Goal: Use online tool/utility: Utilize a website feature to perform a specific function

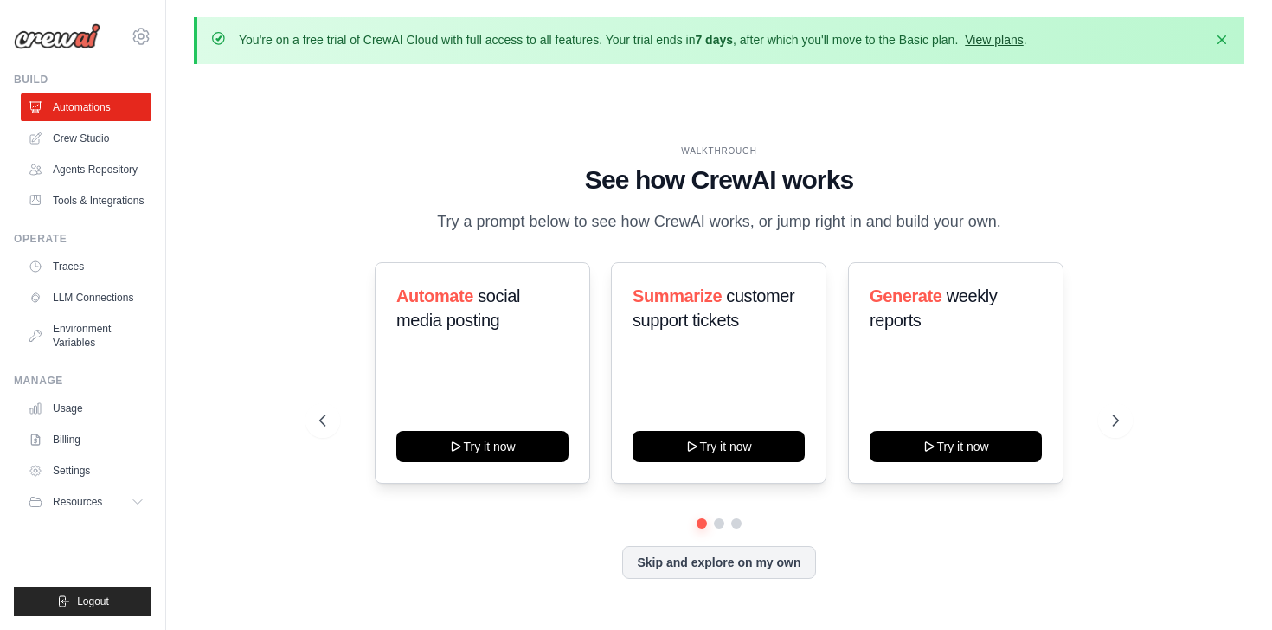
click at [1023, 42] on link "View plans" at bounding box center [994, 40] width 58 height 14
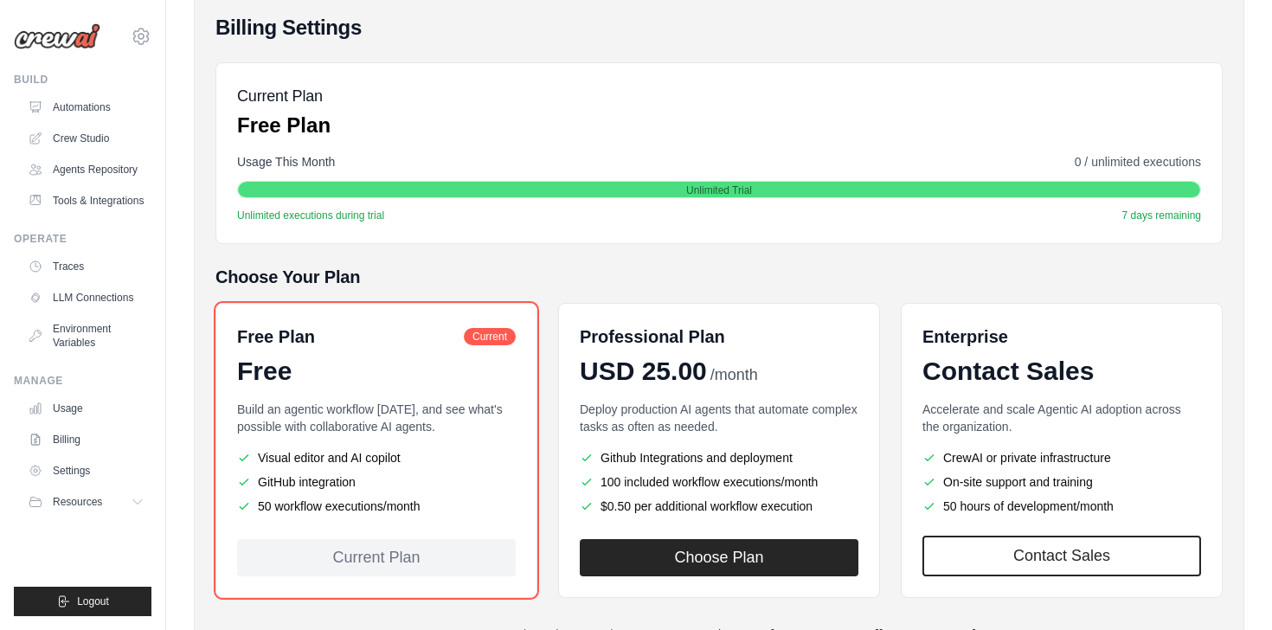
scroll to position [277, 0]
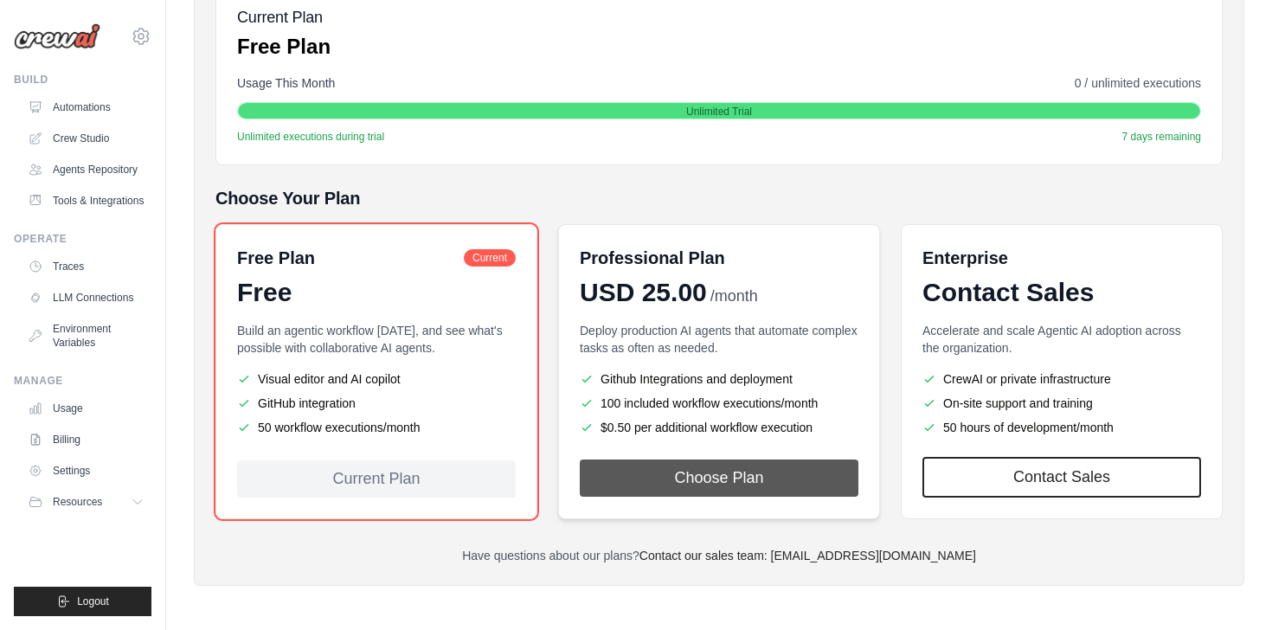
click at [731, 480] on button "Choose Plan" at bounding box center [719, 478] width 279 height 37
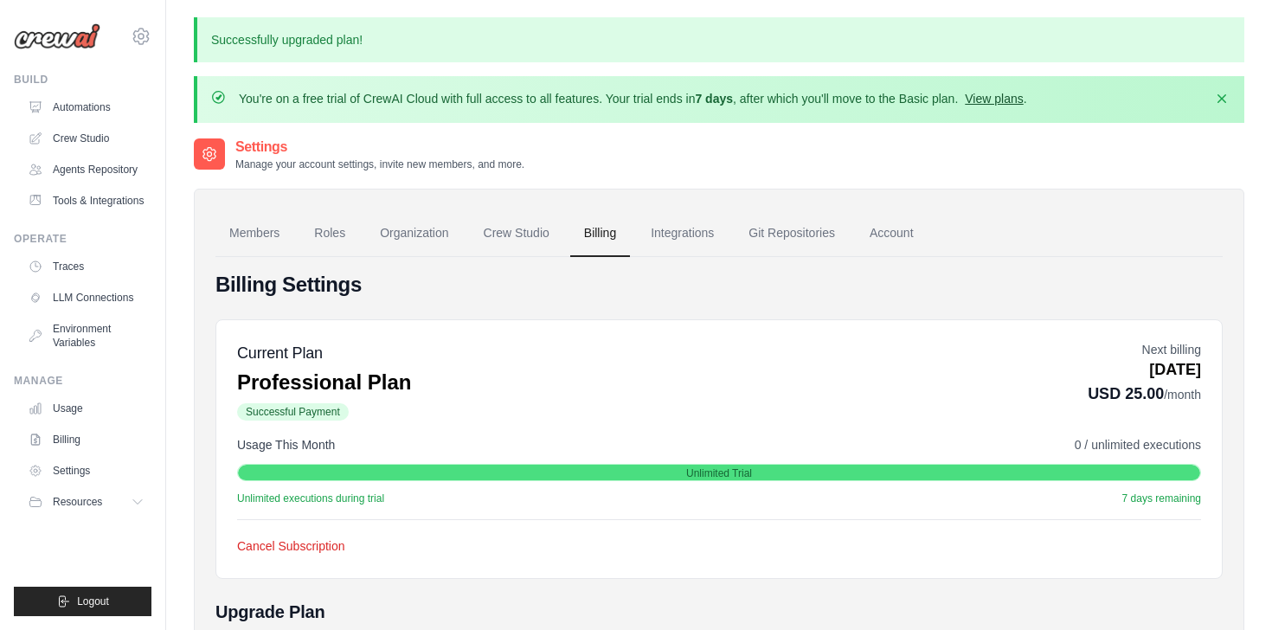
click at [1023, 103] on link "View plans" at bounding box center [994, 99] width 58 height 14
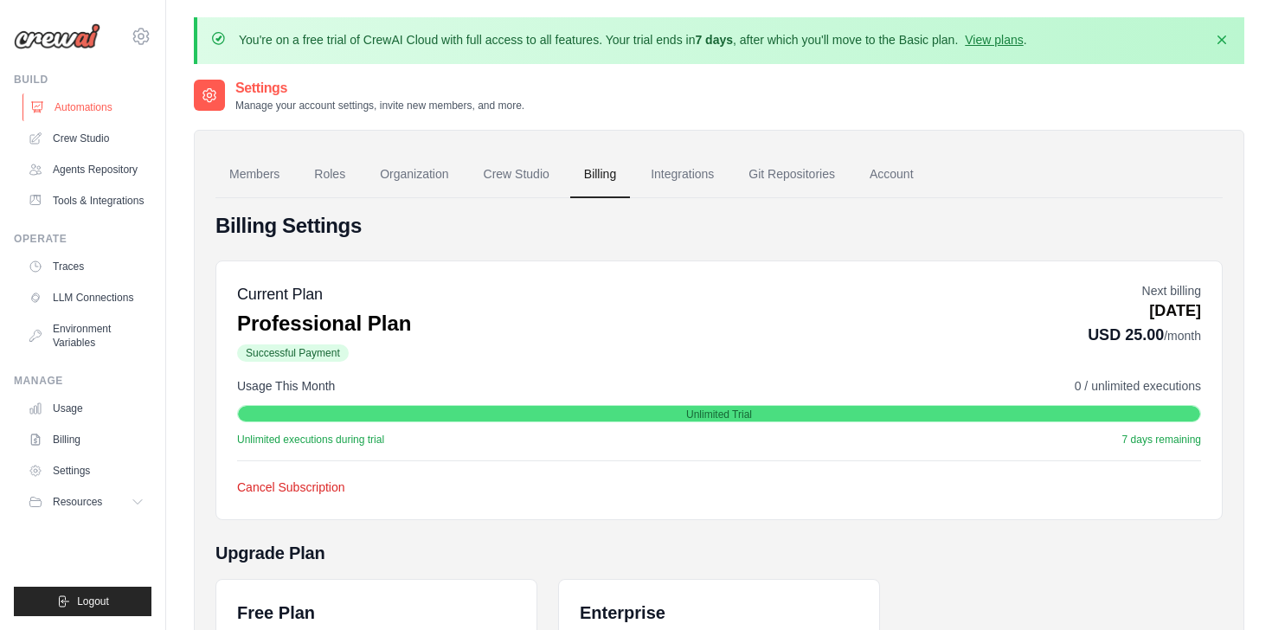
click at [78, 107] on link "Automations" at bounding box center [88, 107] width 131 height 28
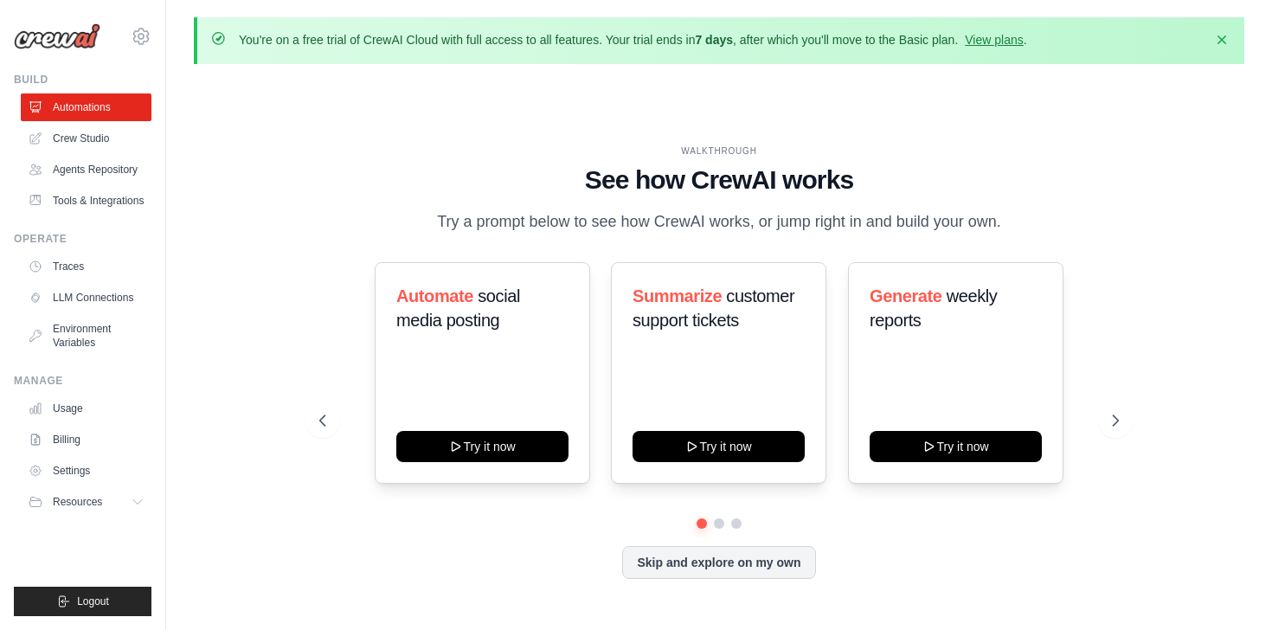
click at [78, 107] on link "Automations" at bounding box center [86, 107] width 131 height 28
click at [72, 139] on link "Crew Studio" at bounding box center [88, 139] width 131 height 28
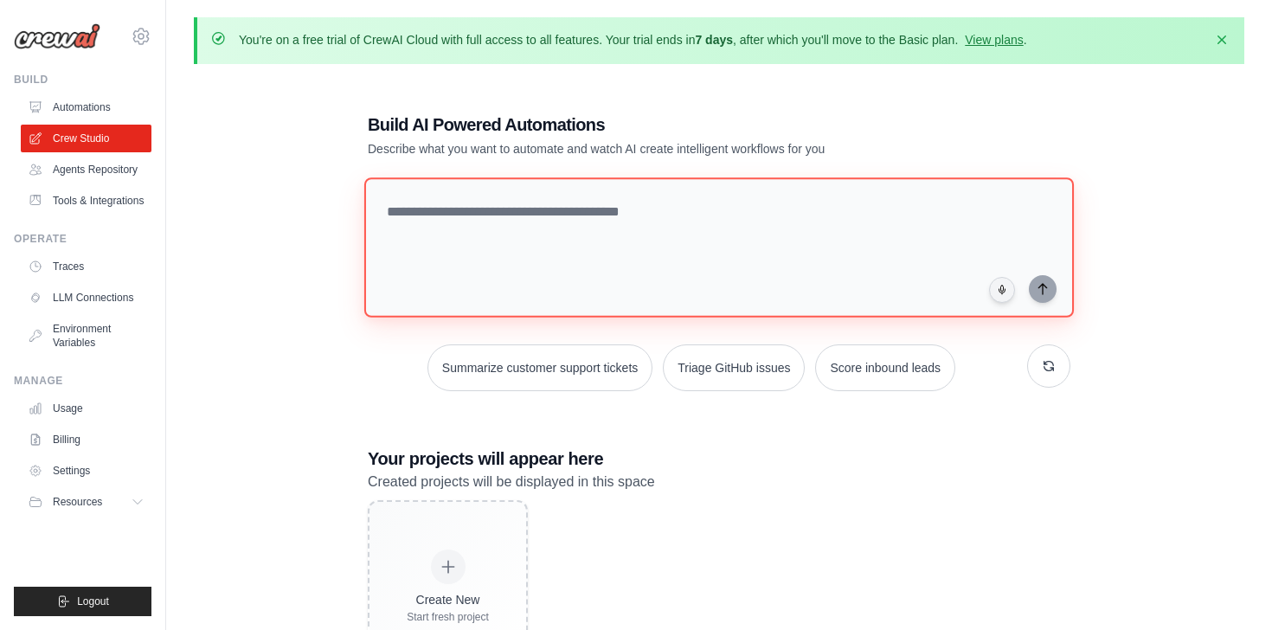
click at [431, 212] on textarea at bounding box center [719, 247] width 710 height 140
type textarea "*"
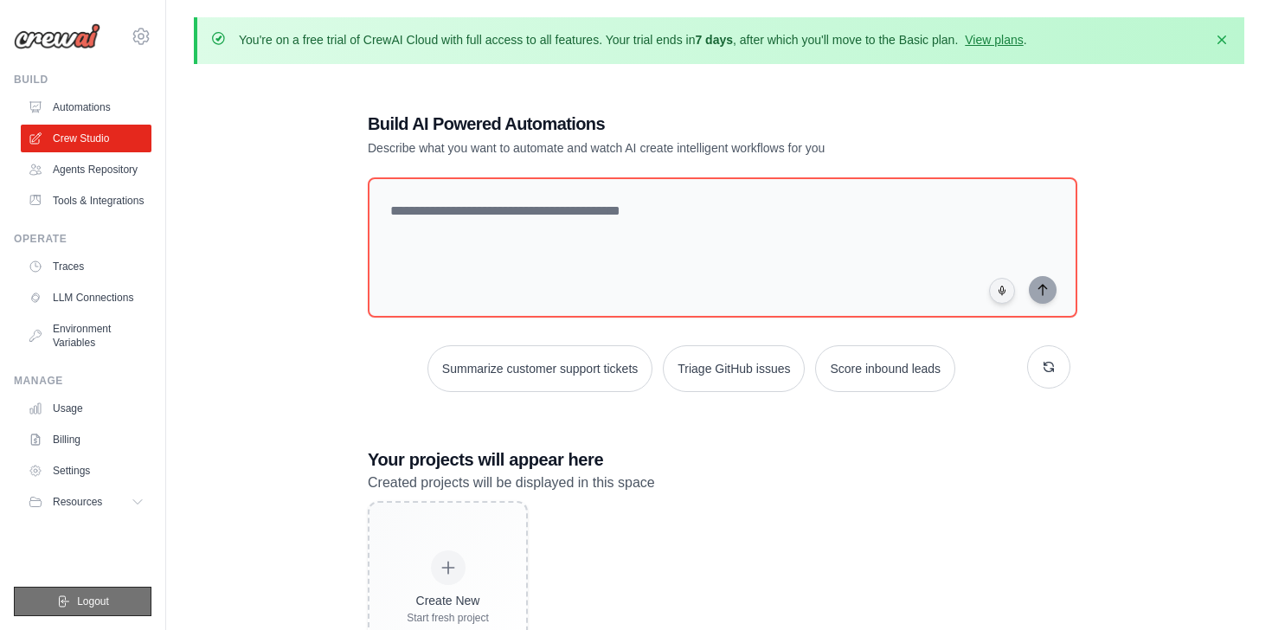
click at [83, 599] on span "Logout" at bounding box center [93, 602] width 32 height 14
